Goal: Task Accomplishment & Management: Use online tool/utility

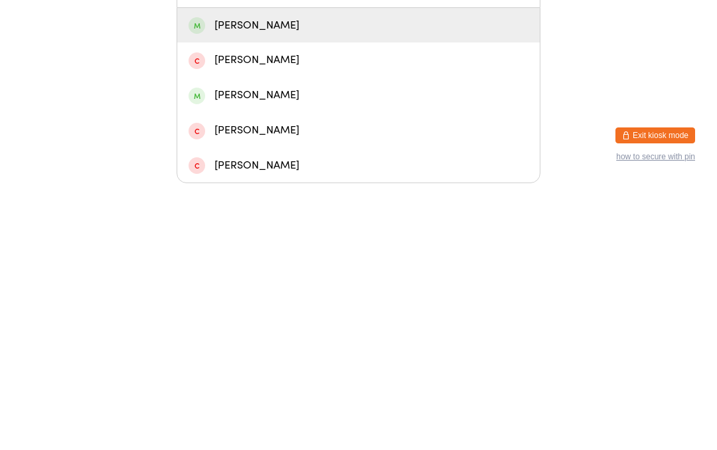
type input "Hutch"
click at [240, 275] on div "[PERSON_NAME]" at bounding box center [358, 292] width 363 height 35
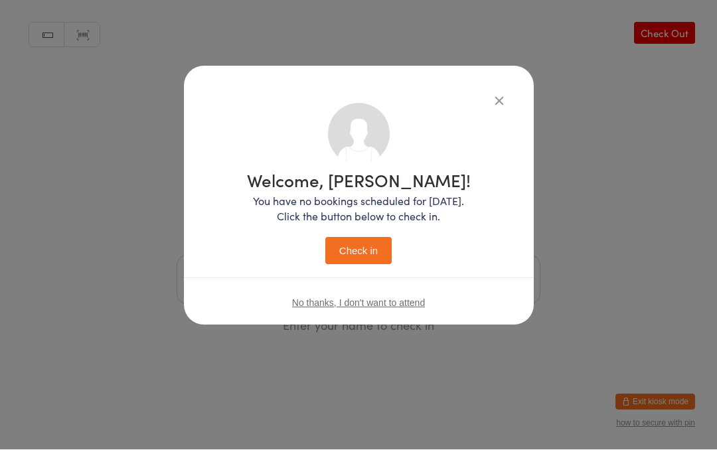
click at [353, 252] on button "Check in" at bounding box center [358, 251] width 66 height 27
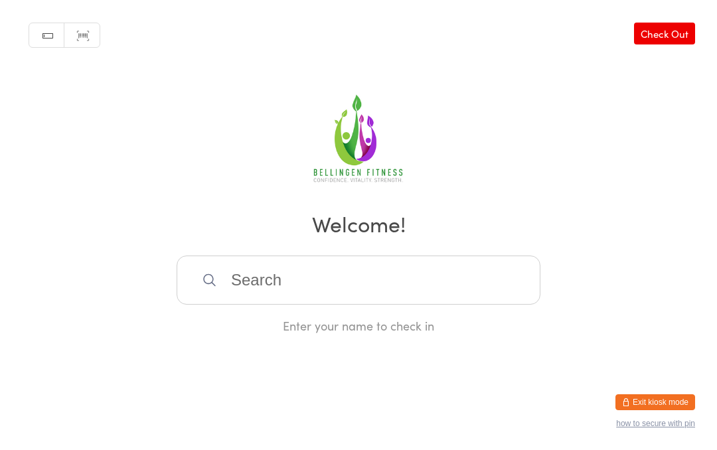
click at [303, 284] on input "search" at bounding box center [359, 280] width 364 height 49
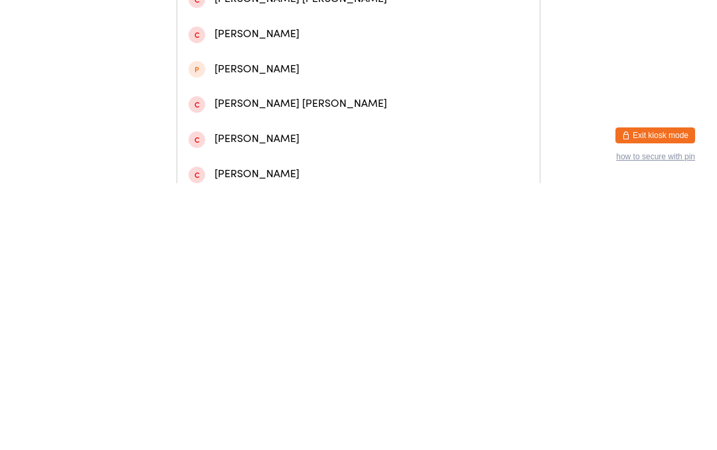
type input "Grimst"
click at [327, 62] on div "[PERSON_NAME]" at bounding box center [359, 56] width 340 height 18
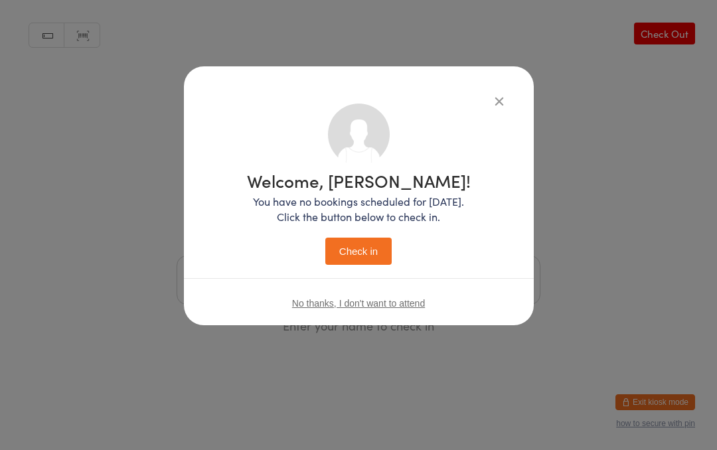
click at [365, 248] on button "Check in" at bounding box center [358, 251] width 66 height 27
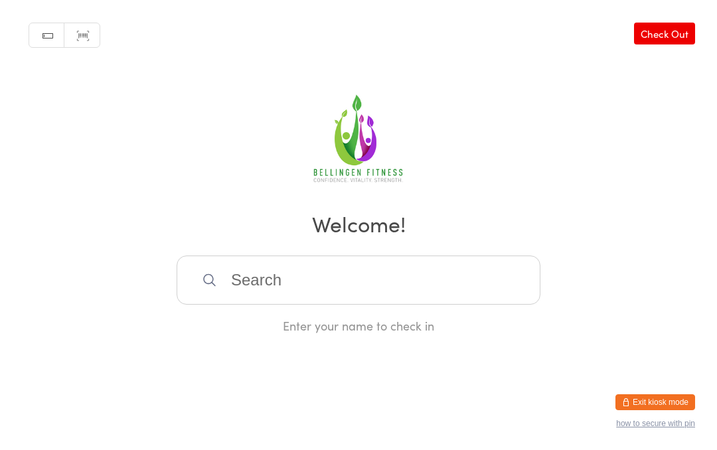
click at [272, 288] on input "search" at bounding box center [359, 280] width 364 height 49
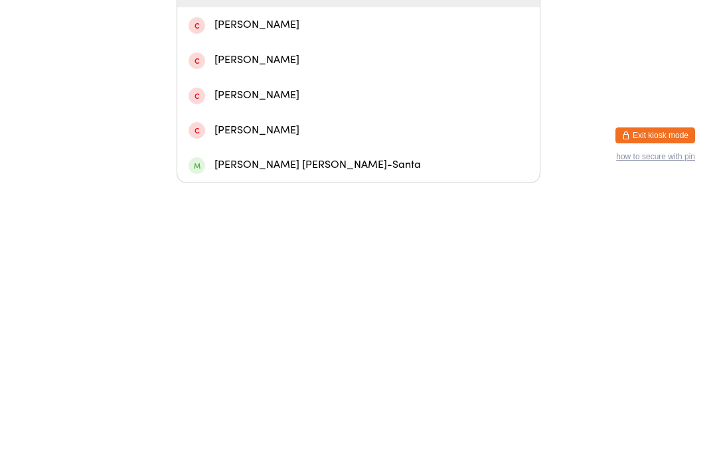
type input "[PERSON_NAME]"
click at [214, 240] on div "[PERSON_NAME]" at bounding box center [358, 257] width 363 height 35
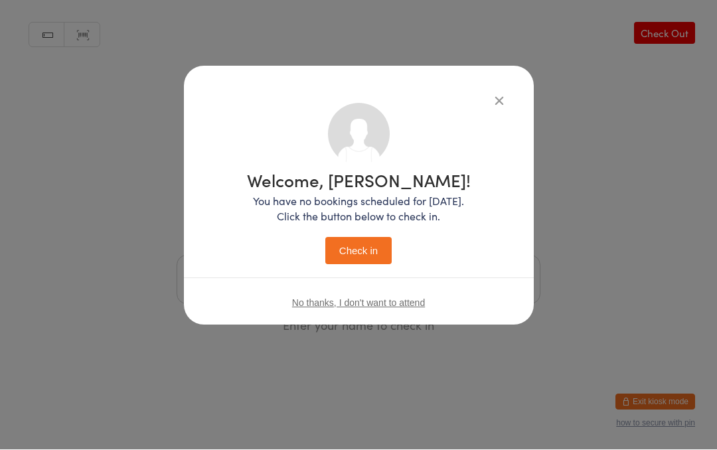
click at [344, 258] on button "Check in" at bounding box center [358, 251] width 66 height 27
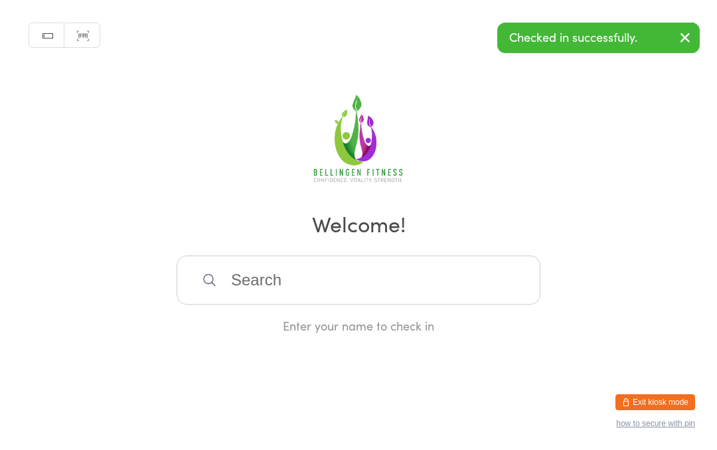
click at [278, 297] on input "search" at bounding box center [359, 280] width 364 height 49
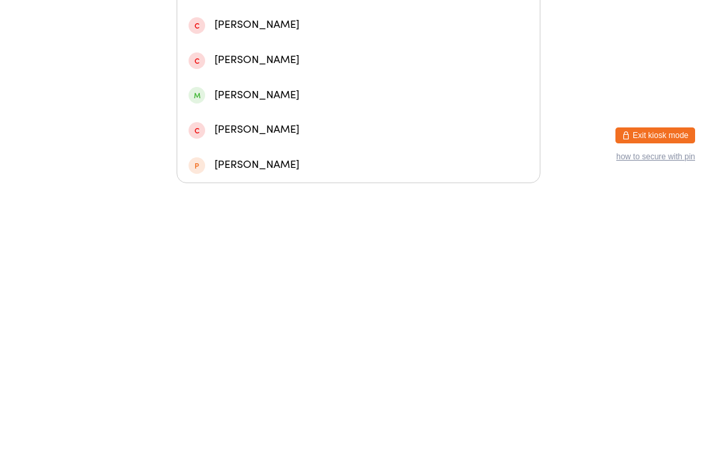
type input "Amber"
click at [233, 73] on div "[PERSON_NAME]" at bounding box center [359, 82] width 340 height 18
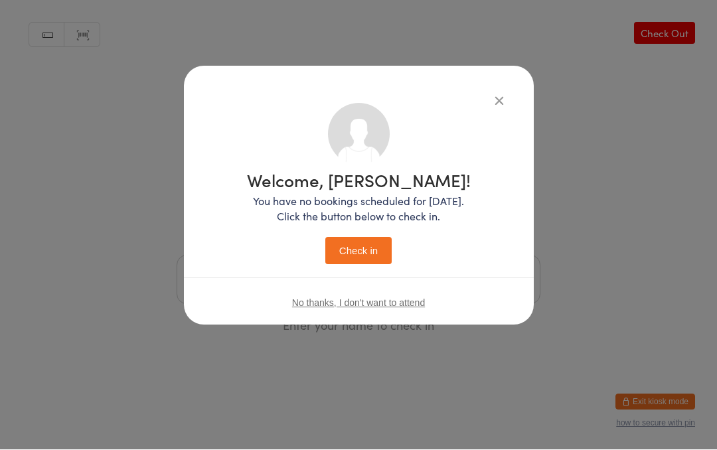
click at [353, 251] on button "Check in" at bounding box center [358, 251] width 66 height 27
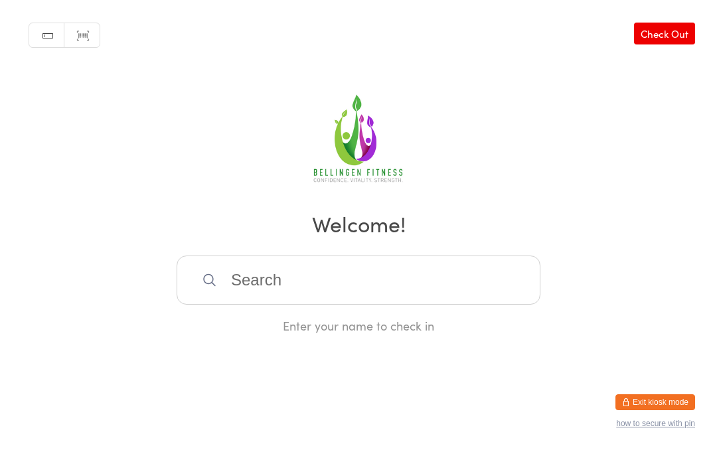
click at [325, 297] on input "search" at bounding box center [359, 280] width 364 height 49
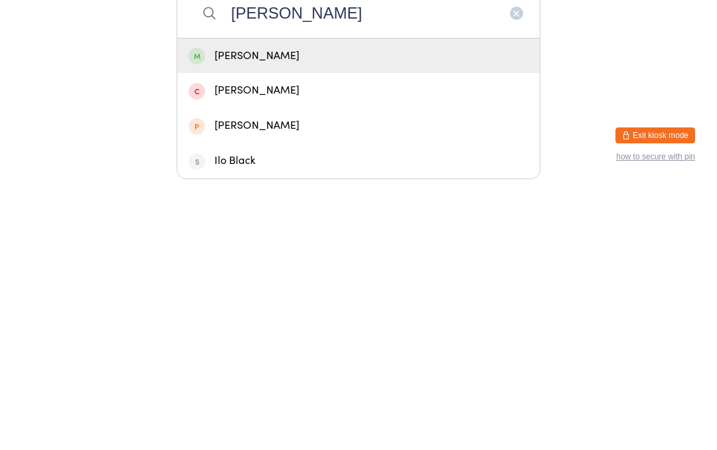
type input "[PERSON_NAME]"
click at [274, 314] on div "[PERSON_NAME]" at bounding box center [359, 323] width 340 height 18
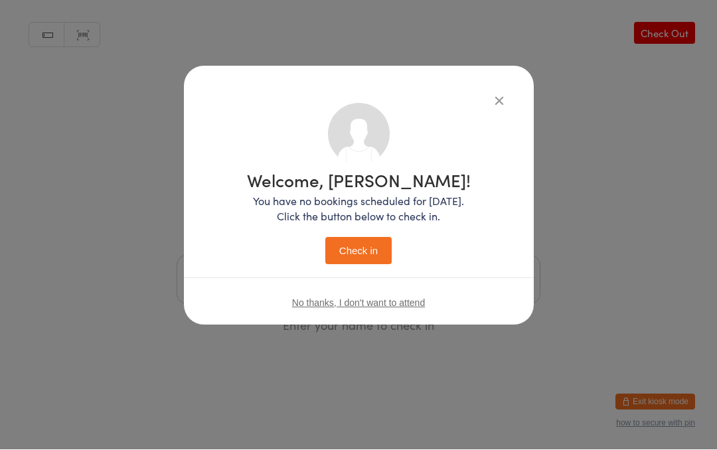
click at [368, 251] on button "Check in" at bounding box center [358, 251] width 66 height 27
